Goal: Entertainment & Leisure: Consume media (video, audio)

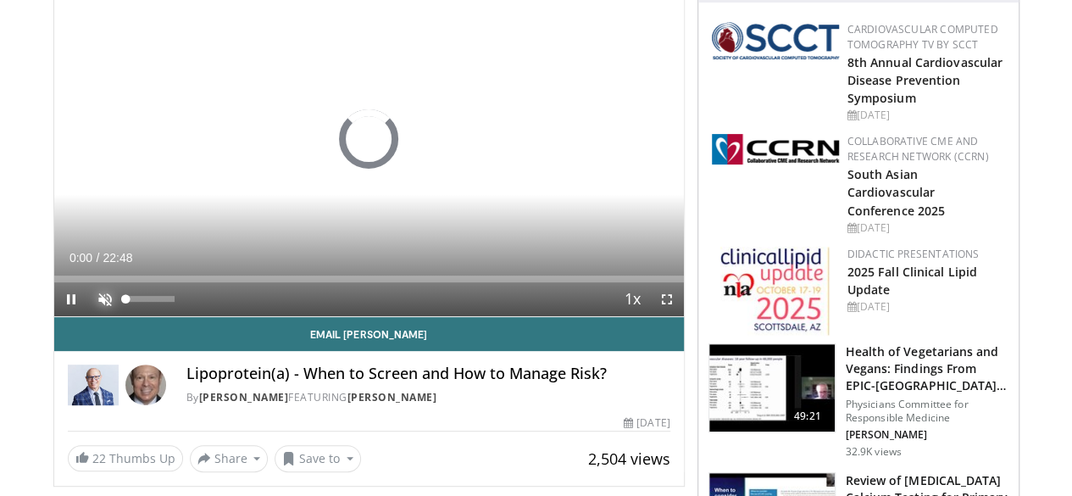
click at [88, 316] on span "Video Player" at bounding box center [105, 299] width 34 height 34
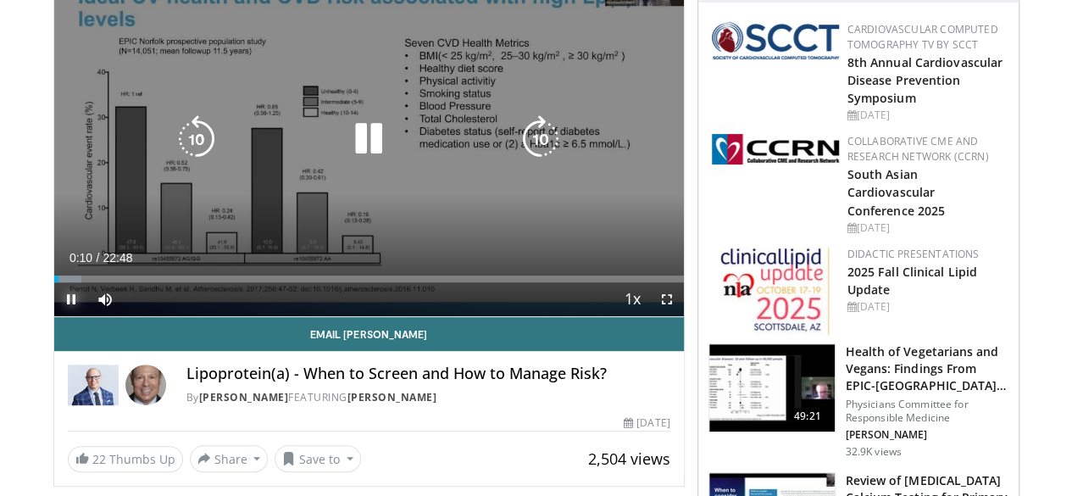
click at [54, 316] on span "Video Player" at bounding box center [71, 299] width 34 height 34
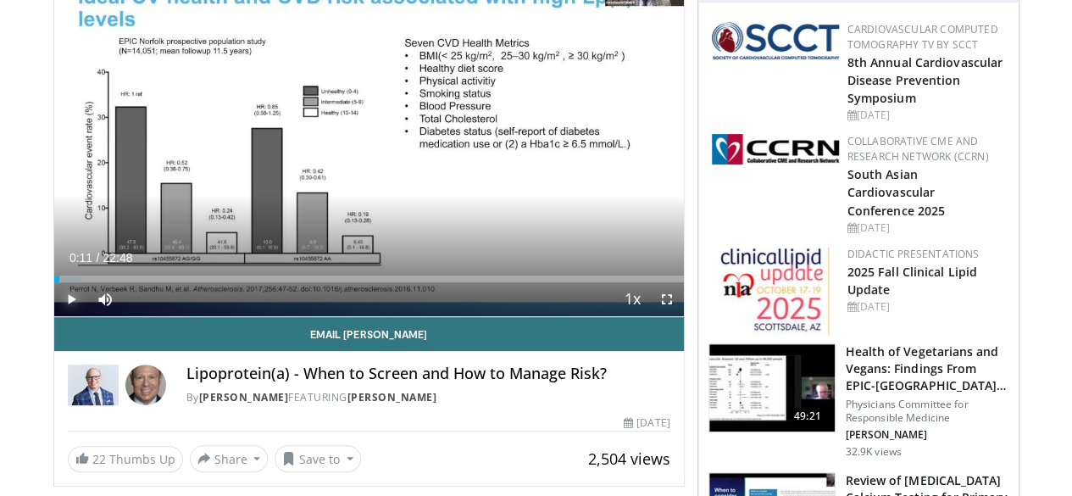
click at [54, 316] on span "Video Player" at bounding box center [71, 299] width 34 height 34
click at [678, 316] on span "Video Player" at bounding box center [667, 299] width 34 height 34
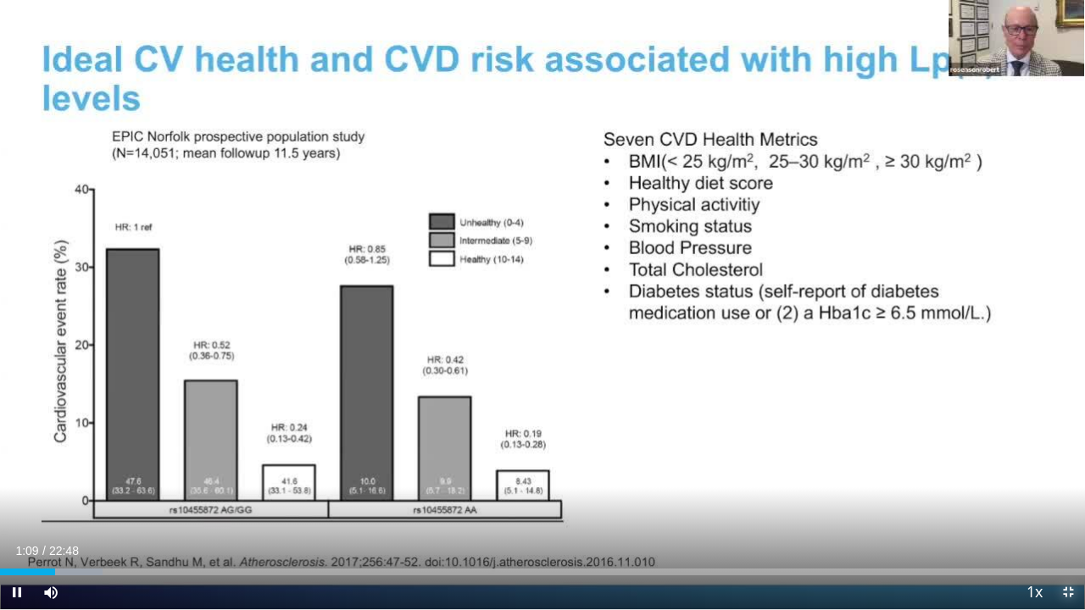
click at [1071, 495] on span "Video Player" at bounding box center [1068, 593] width 34 height 34
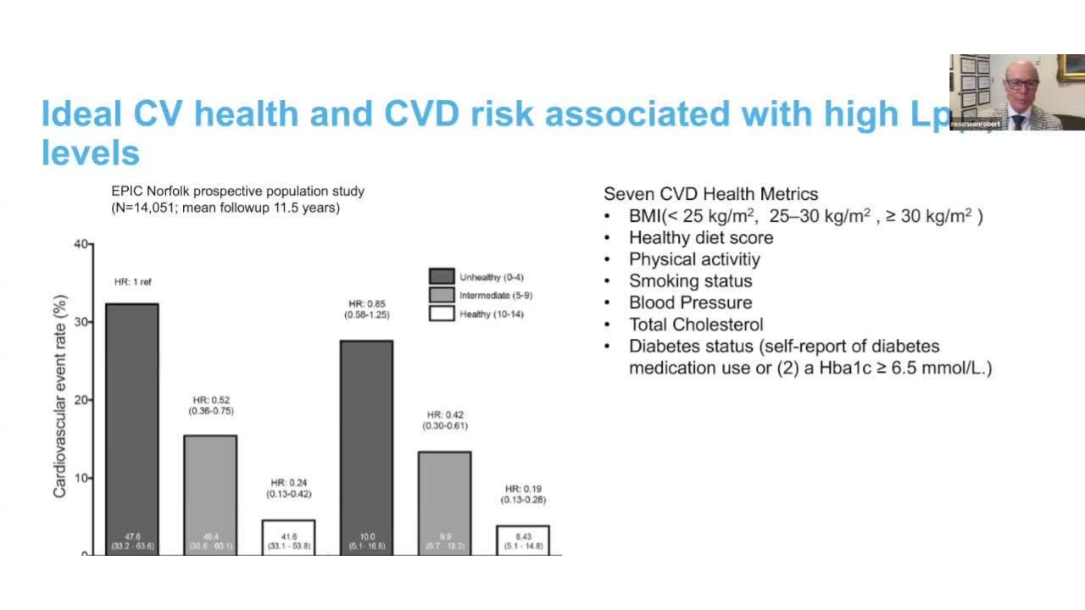
scroll to position [132, 0]
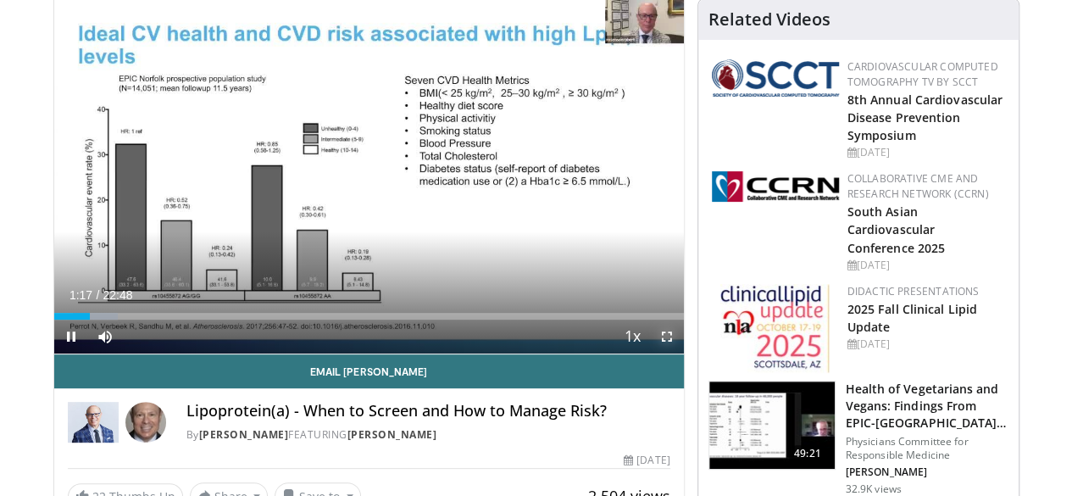
click at [679, 353] on span "Video Player" at bounding box center [667, 337] width 34 height 34
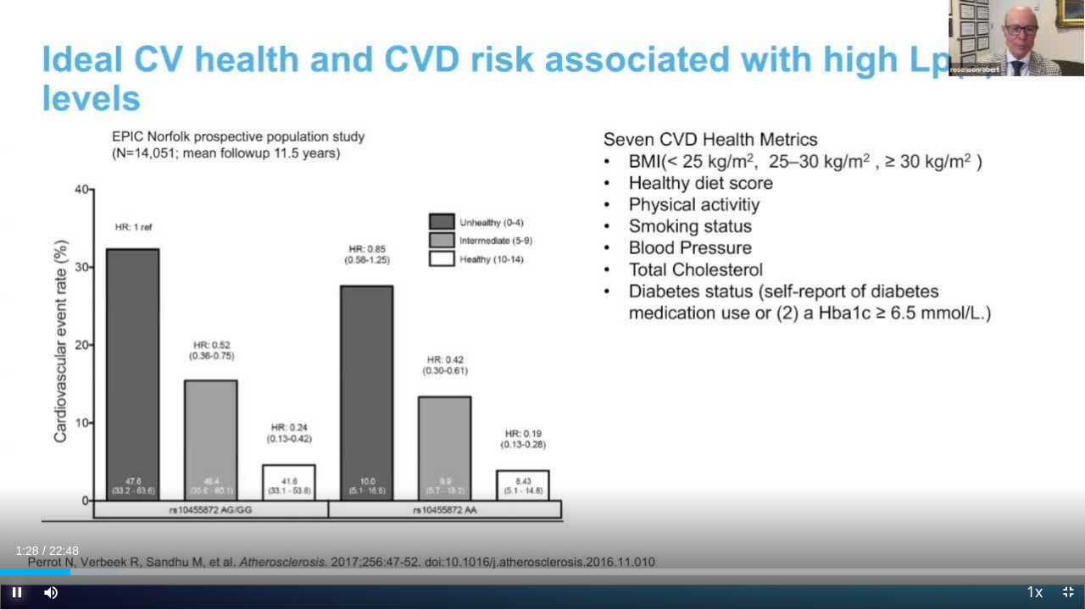
click at [14, 495] on span "Video Player" at bounding box center [17, 593] width 34 height 34
click at [19, 495] on span "Video Player" at bounding box center [17, 593] width 34 height 34
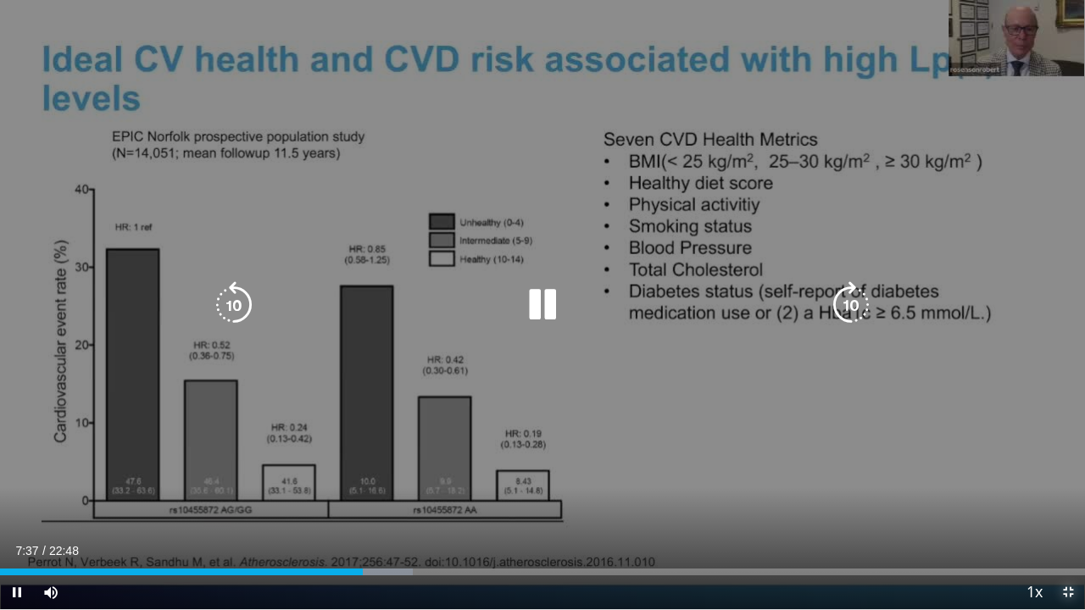
click at [1067, 495] on span "Video Player" at bounding box center [1068, 593] width 34 height 34
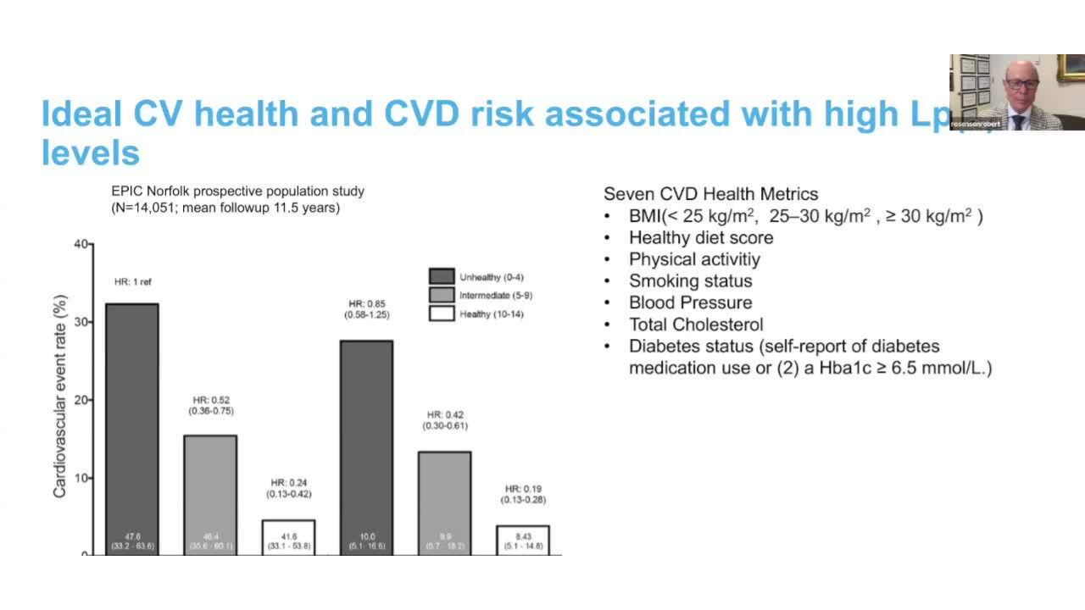
scroll to position [265, 0]
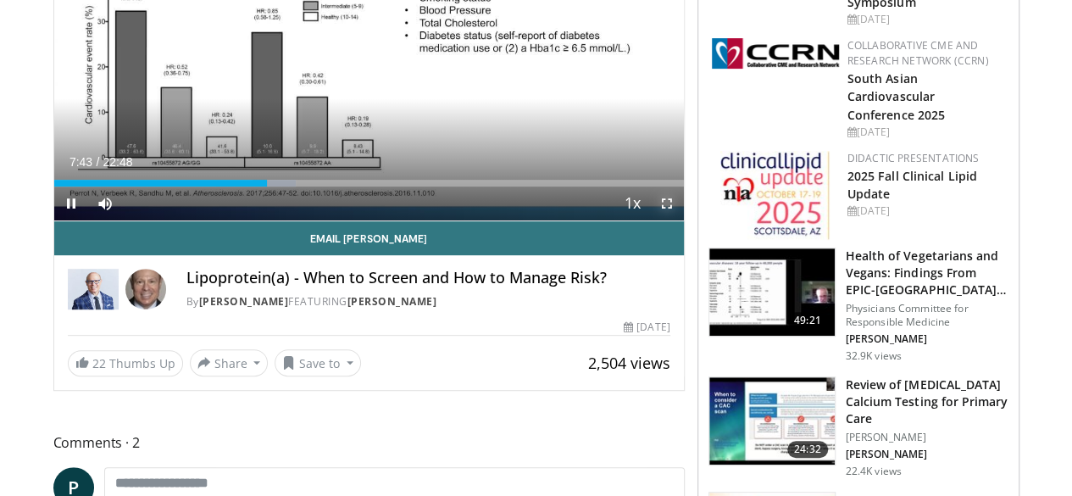
click at [677, 220] on span "Video Player" at bounding box center [667, 203] width 34 height 34
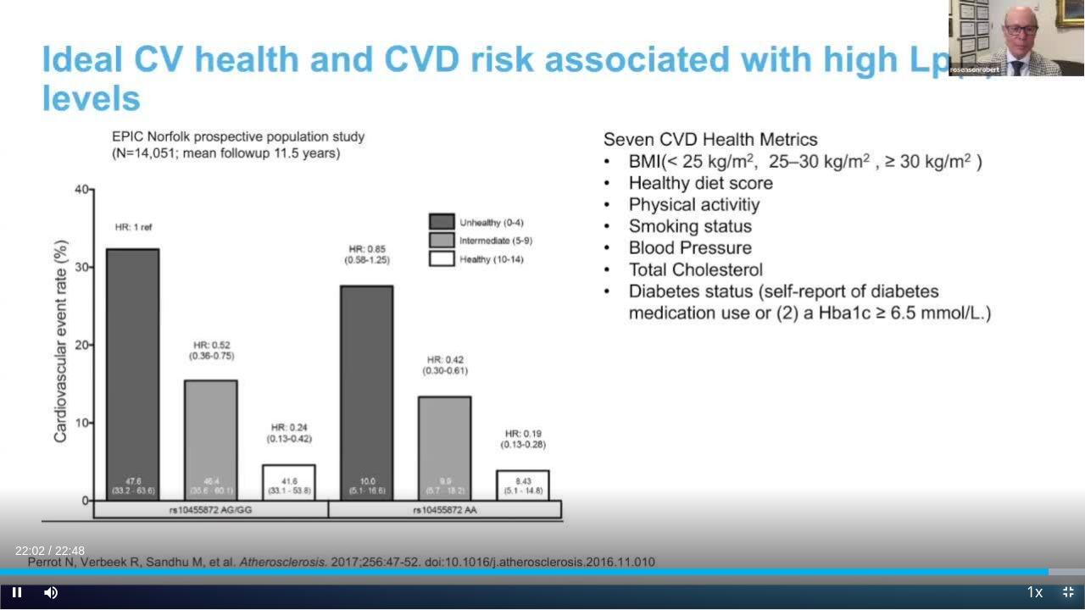
click at [1071, 495] on span "Video Player" at bounding box center [1068, 593] width 34 height 34
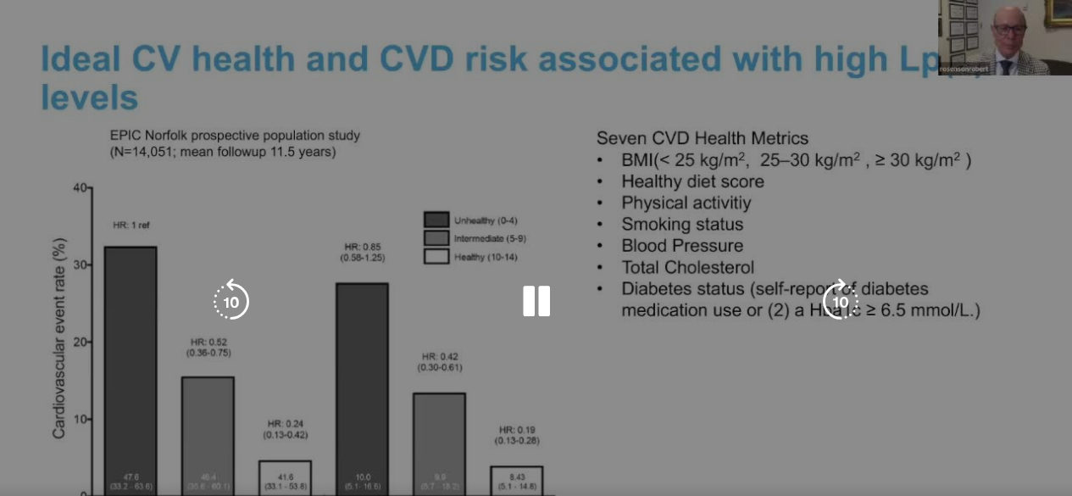
scroll to position [144, 0]
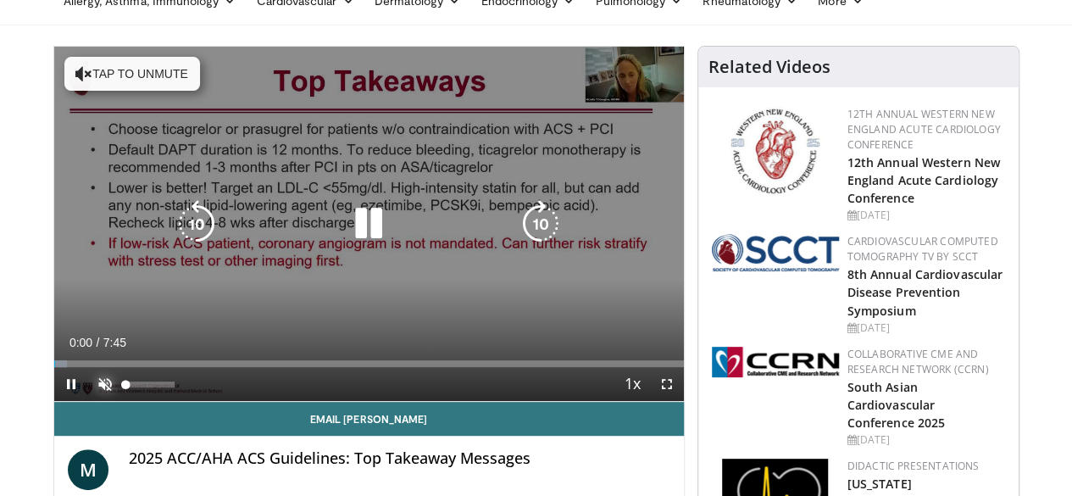
click at [88, 401] on span "Video Player" at bounding box center [105, 384] width 34 height 34
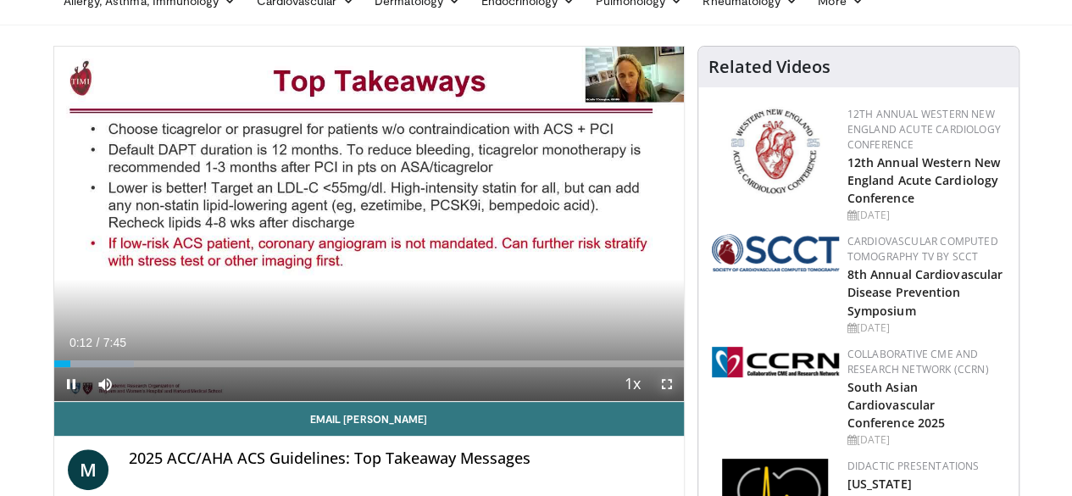
click at [676, 401] on span "Video Player" at bounding box center [667, 384] width 34 height 34
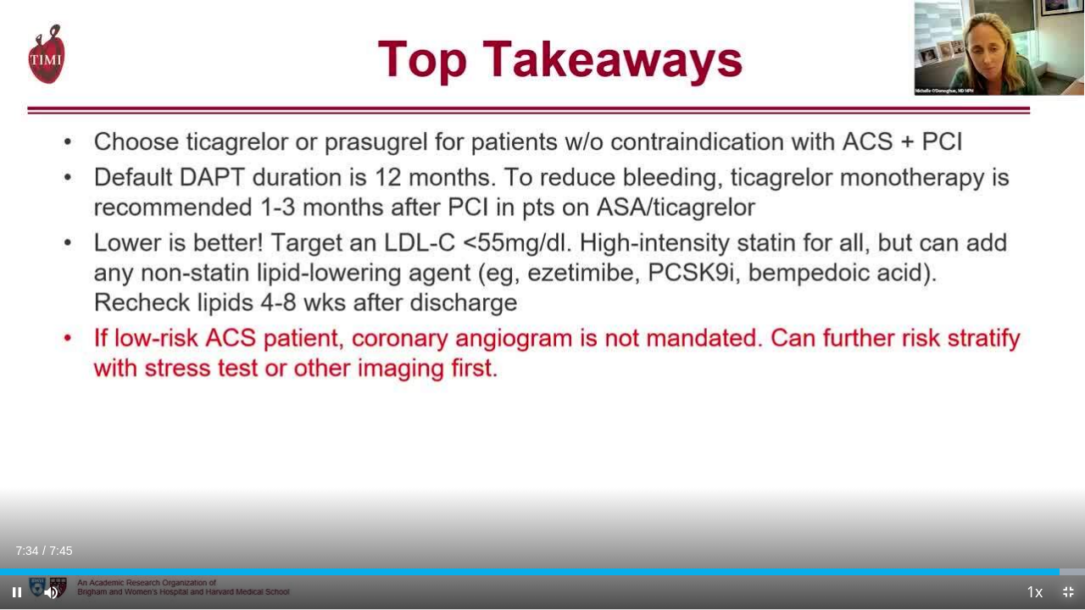
click at [1070, 495] on span "Video Player" at bounding box center [1068, 593] width 34 height 34
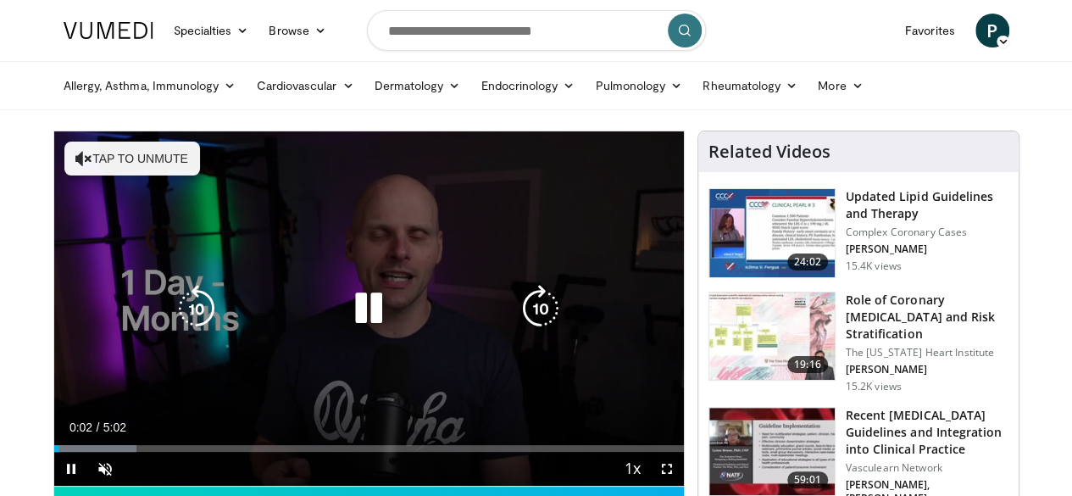
scroll to position [85, 0]
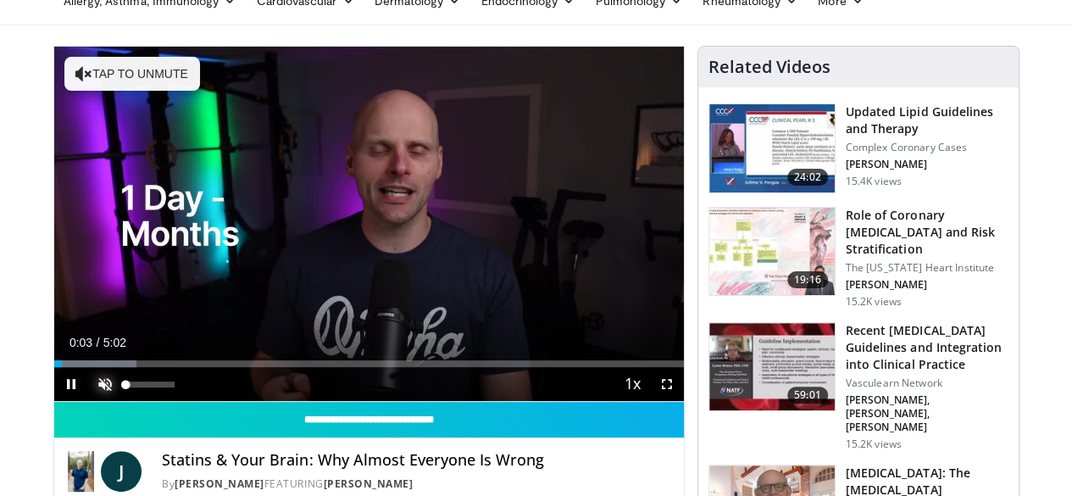
click at [88, 401] on span "Video Player" at bounding box center [105, 384] width 34 height 34
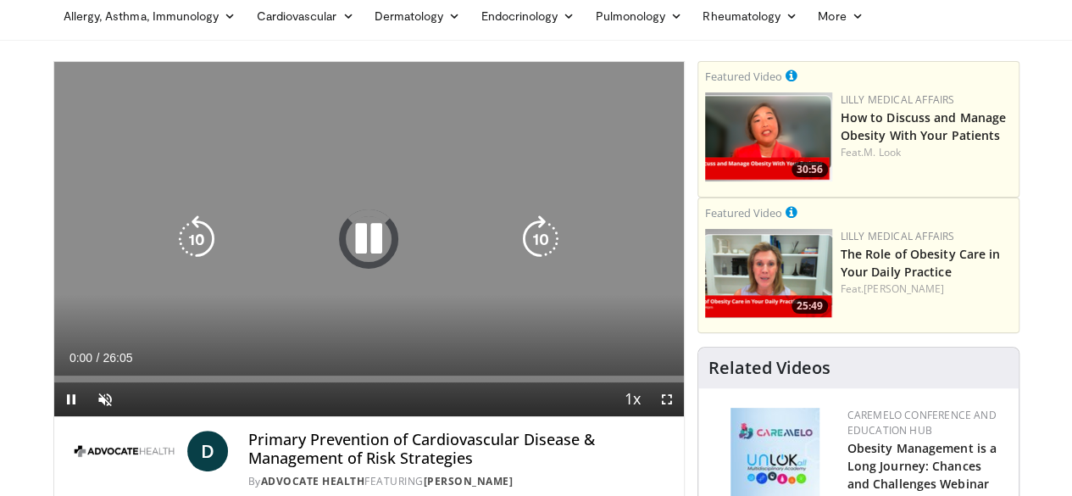
scroll to position [85, 0]
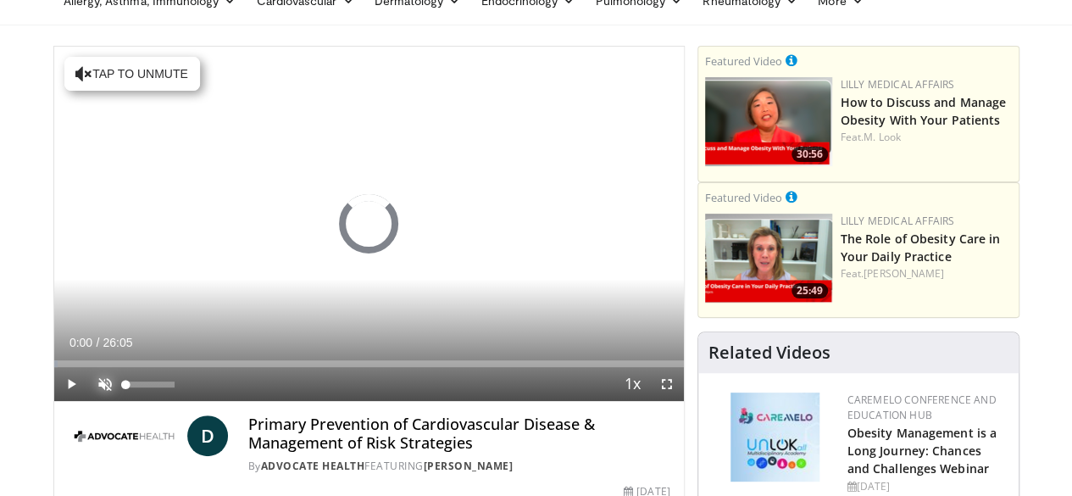
click at [88, 401] on span "Video Player" at bounding box center [105, 384] width 34 height 34
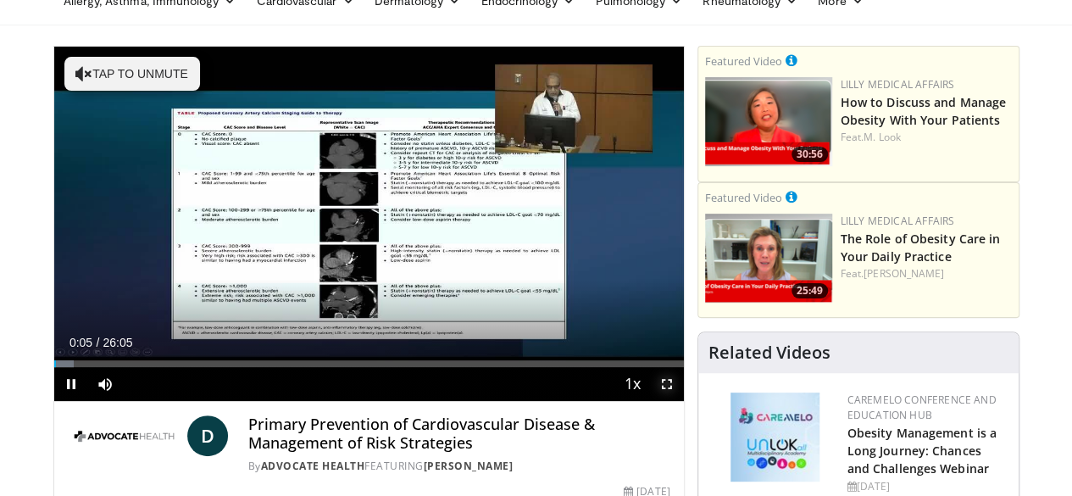
click at [680, 401] on span "Video Player" at bounding box center [667, 384] width 34 height 34
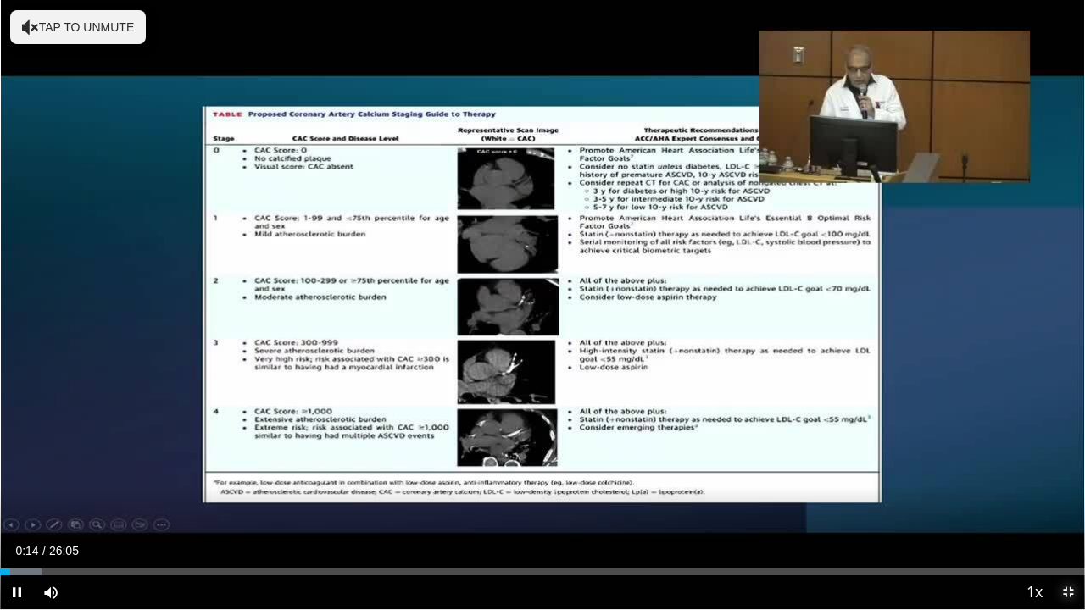
click at [1067, 495] on span "Video Player" at bounding box center [1068, 593] width 34 height 34
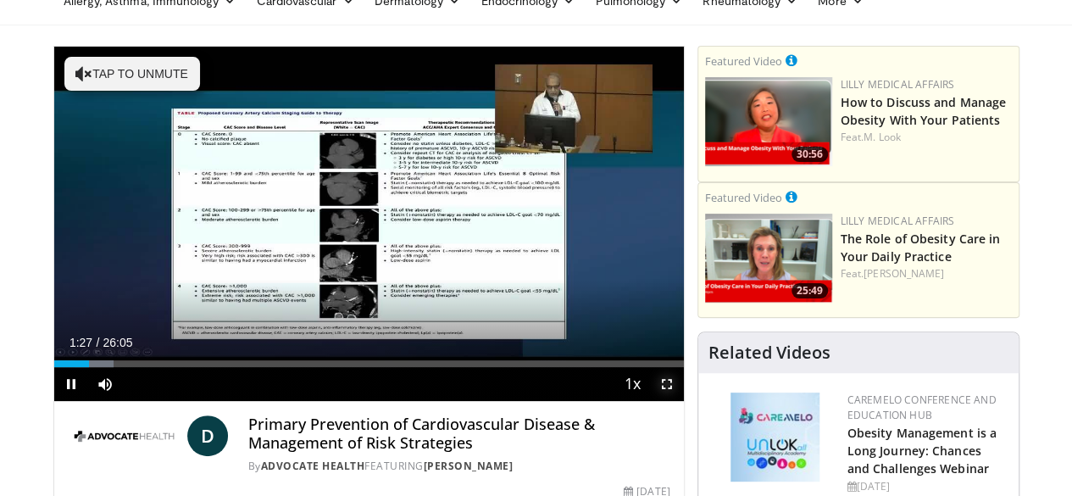
click at [683, 401] on span "Video Player" at bounding box center [667, 384] width 34 height 34
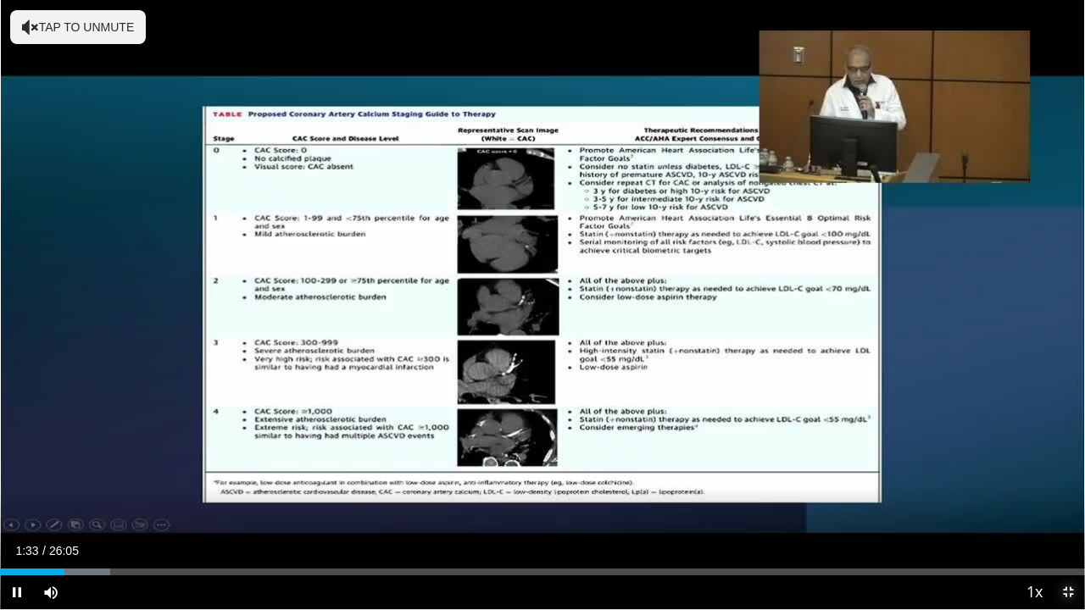
click at [1069, 495] on span "Video Player" at bounding box center [1068, 593] width 34 height 34
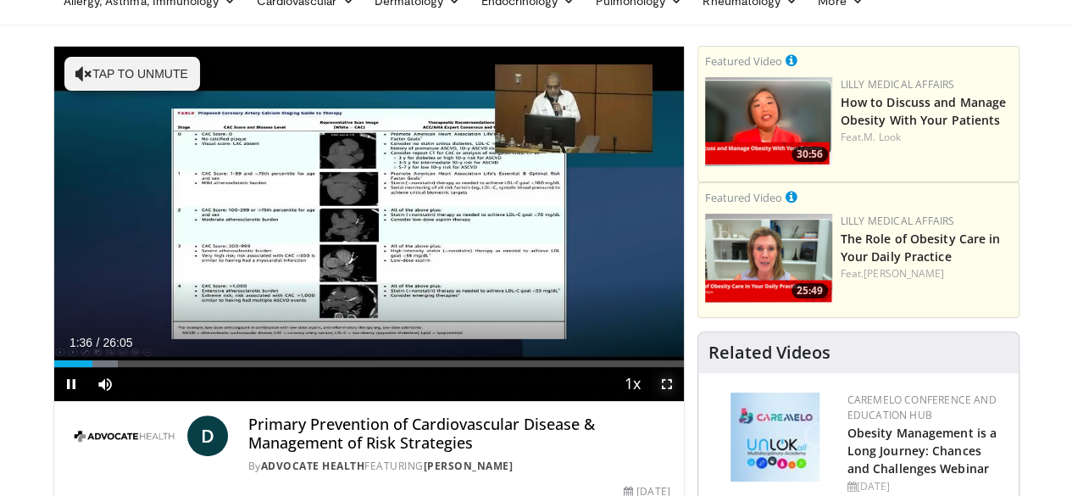
click at [684, 401] on span "Video Player" at bounding box center [667, 384] width 34 height 34
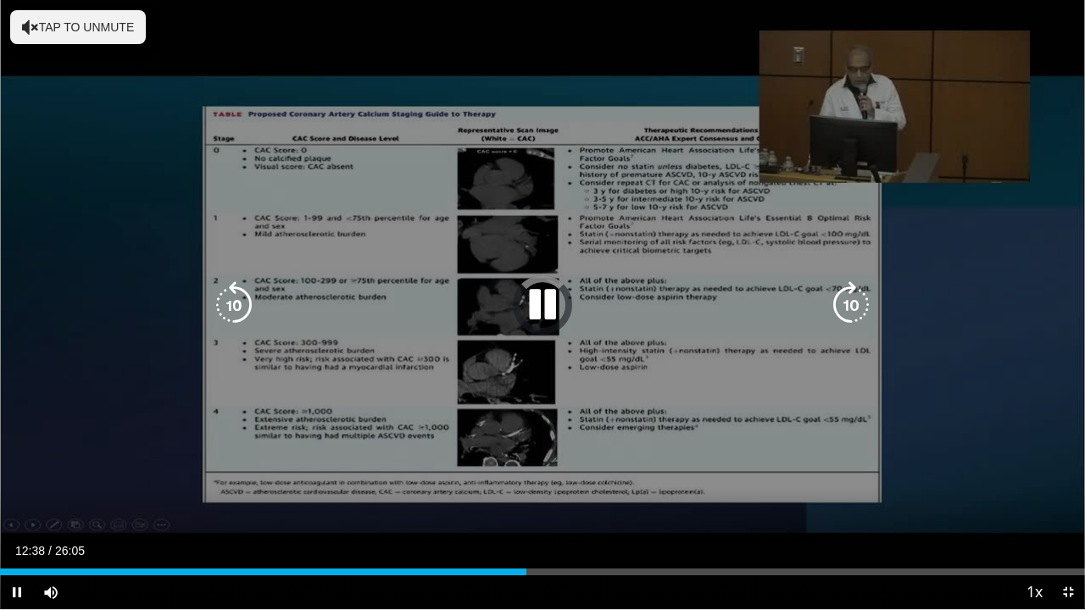
click at [475, 388] on div "10 seconds Tap to unmute" at bounding box center [542, 304] width 1085 height 609
click at [423, 100] on div "10 seconds Tap to unmute" at bounding box center [542, 304] width 1085 height 609
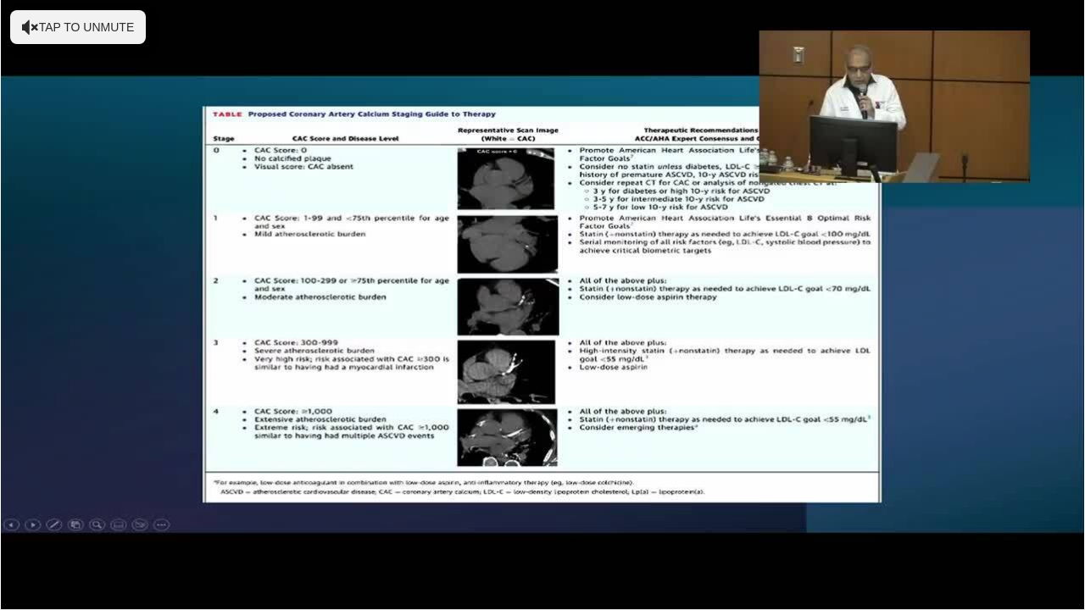
click at [259, 495] on div "10 seconds Tap to unmute" at bounding box center [542, 304] width 1085 height 609
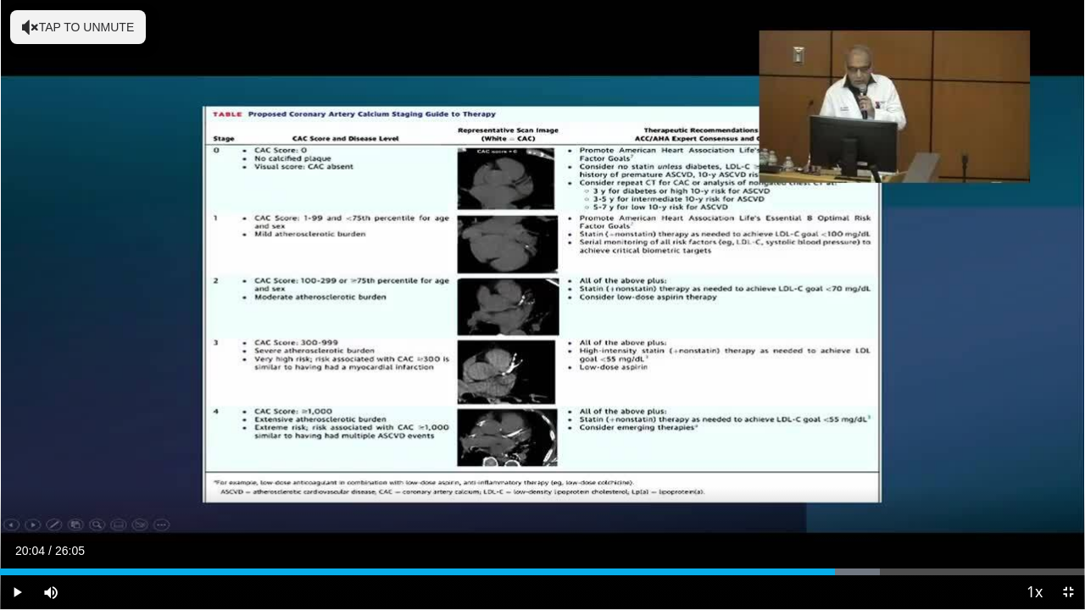
click at [264, 495] on div "Current Time 20:04 / Duration 26:05 Play Skip Backward Skip Forward Mute 9% Loa…" at bounding box center [542, 593] width 1085 height 34
click at [1071, 495] on span "Video Player" at bounding box center [1068, 593] width 34 height 34
